Goal: Find specific page/section: Find specific page/section

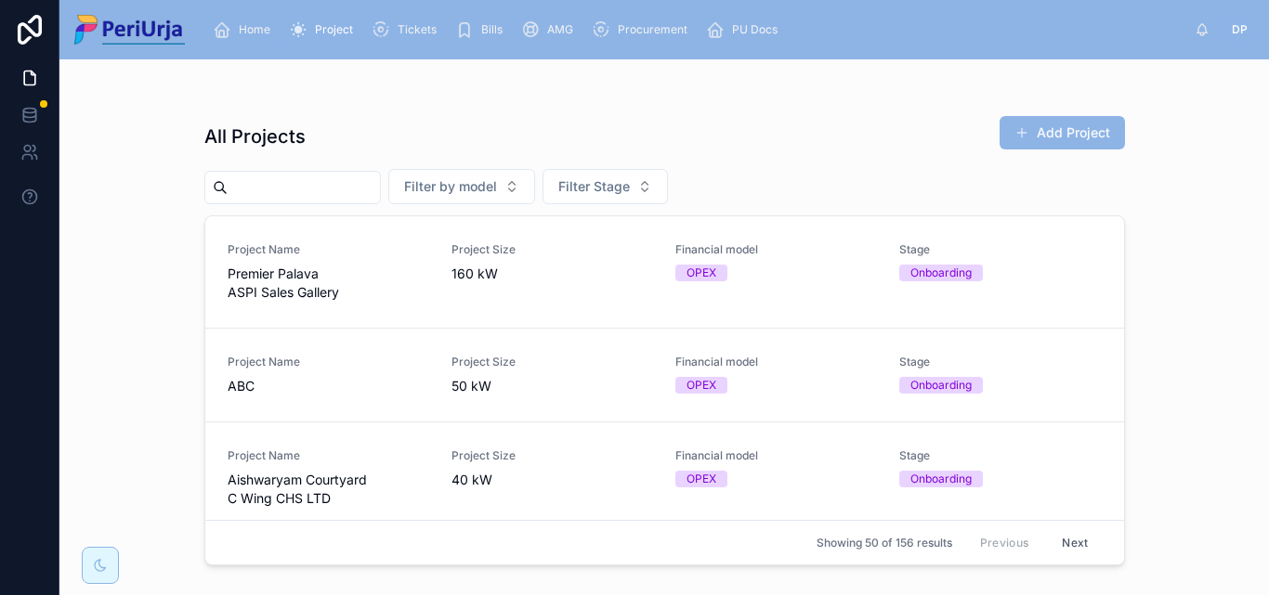
click at [310, 189] on input "text" at bounding box center [304, 188] width 152 height 26
type input "******"
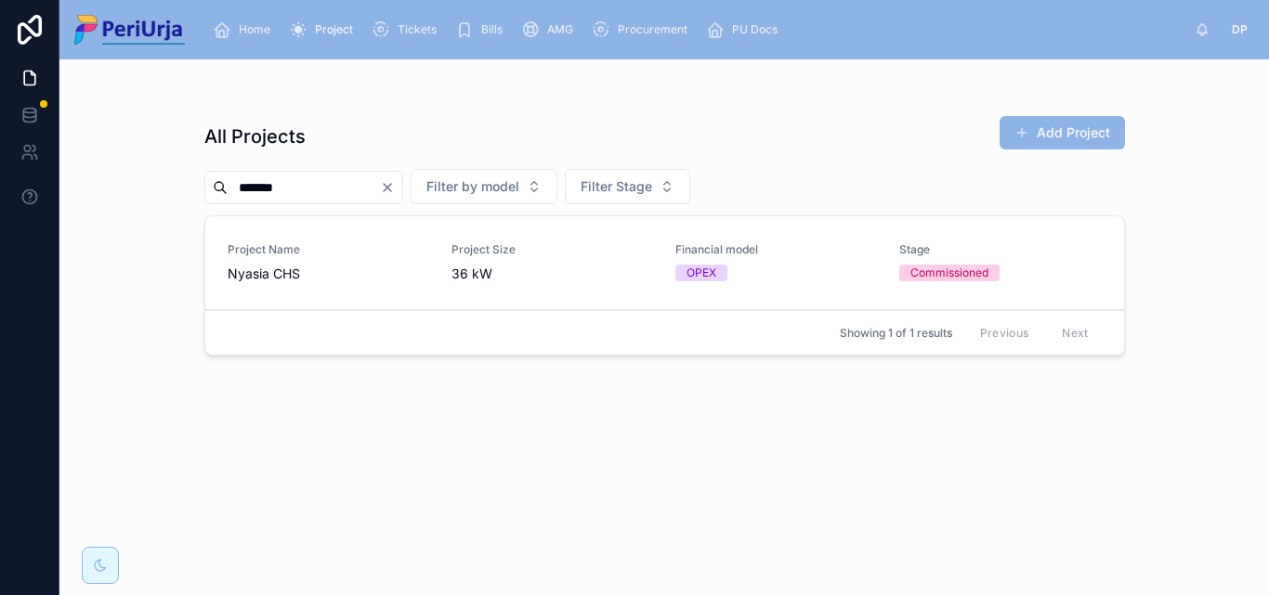
click at [658, 276] on div "Project Name Nyasia CHS Project Size 36 kW Financial model OPEX Stage Commissio…" at bounding box center [665, 262] width 874 height 41
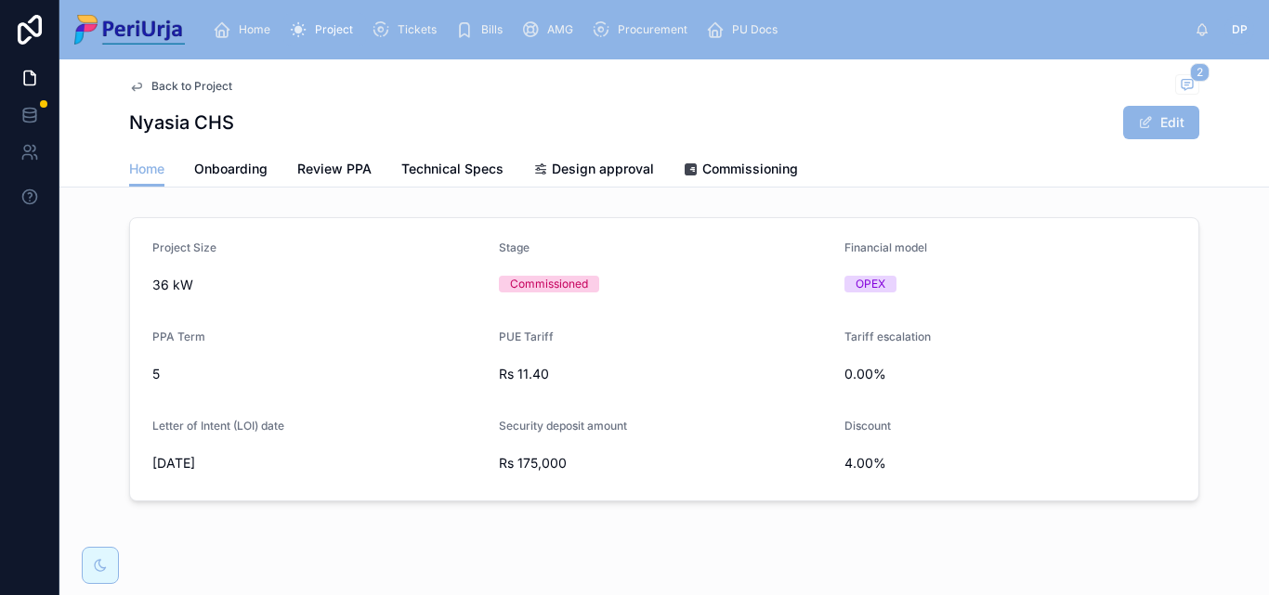
click at [702, 166] on span "Commissioning" at bounding box center [750, 169] width 96 height 19
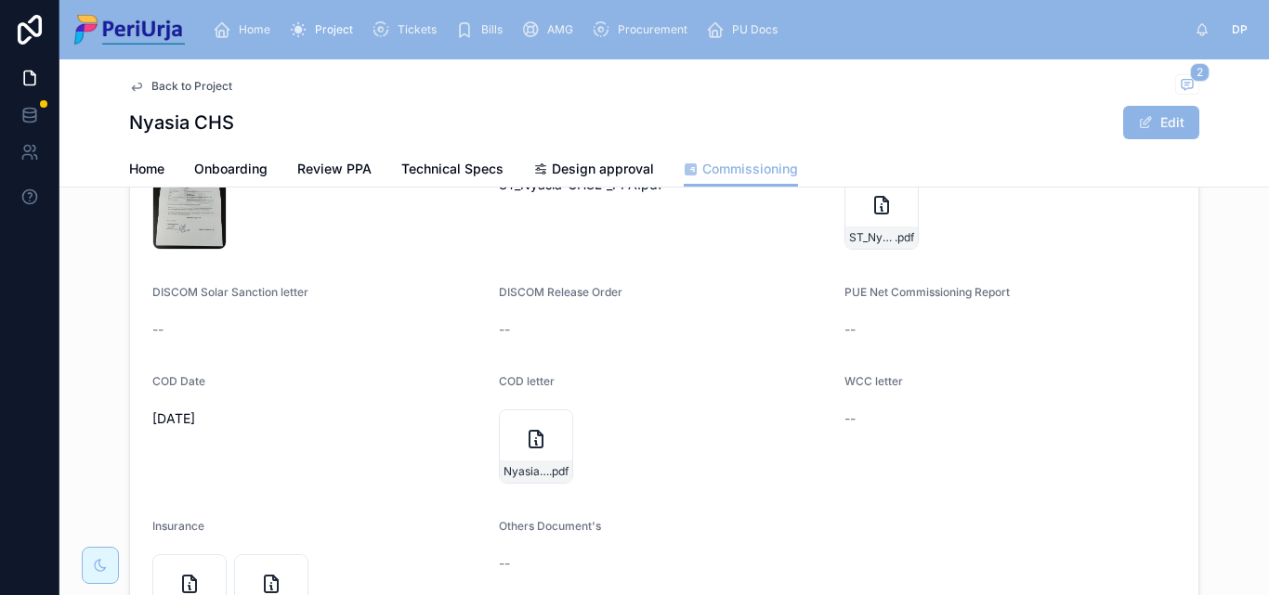
scroll to position [172, 0]
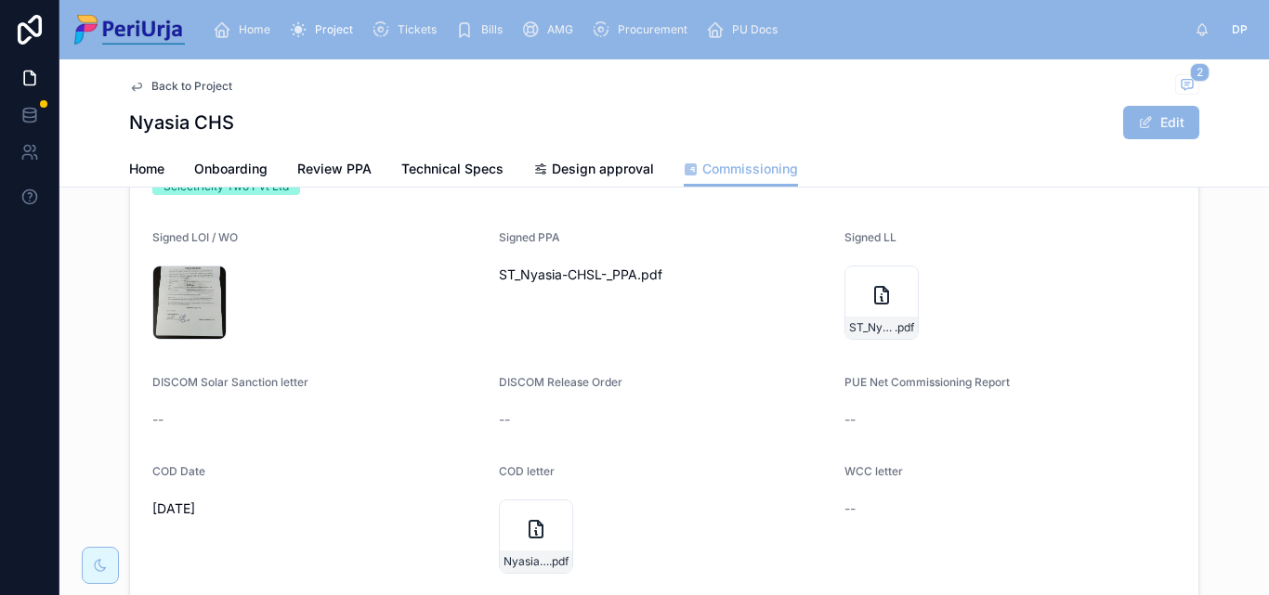
click at [849, 303] on div "ST_Nyasia-CHSL_LL .pdf" at bounding box center [881, 303] width 74 height 74
